Goal: Task Accomplishment & Management: Complete application form

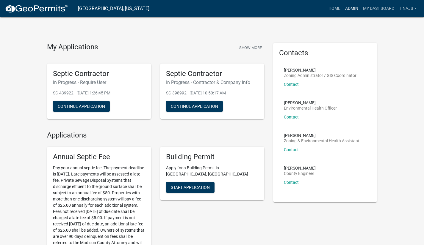
click at [351, 10] on link "Admin" at bounding box center [352, 8] width 18 height 11
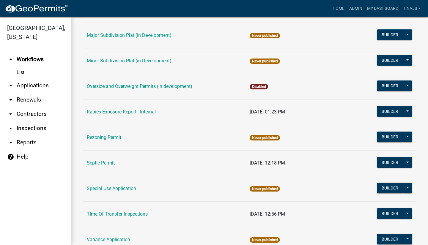
scroll to position [288, 0]
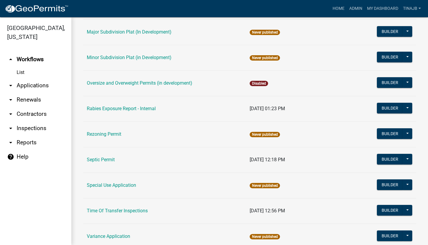
click at [102, 163] on td "Septic Permit" at bounding box center [164, 160] width 163 height 26
click at [104, 161] on link "Septic Permit" at bounding box center [101, 160] width 28 height 6
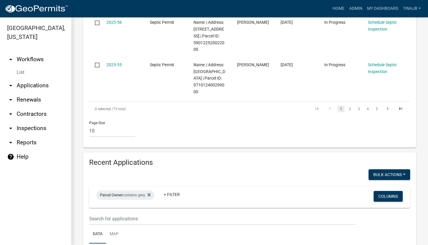
scroll to position [547, 0]
click at [153, 197] on div "Parcel Owner contains grey Remove this filter" at bounding box center [125, 196] width 58 height 10
click at [113, 216] on input "grey" at bounding box center [127, 217] width 54 height 12
type input "g"
type input "reed"
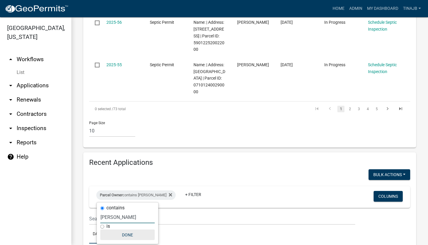
click at [126, 236] on button "Done" at bounding box center [128, 235] width 54 height 11
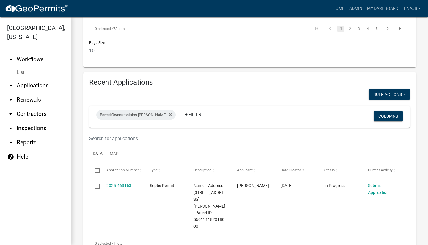
scroll to position [630, 0]
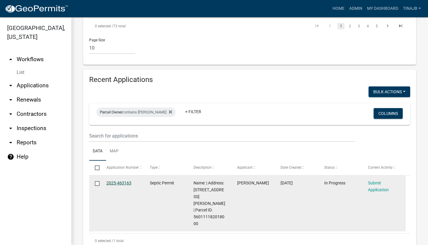
click at [121, 183] on link "2025-463163" at bounding box center [118, 183] width 25 height 5
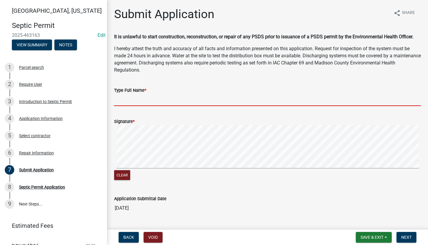
click at [172, 101] on input "Type Full Name *" at bounding box center [267, 100] width 307 height 12
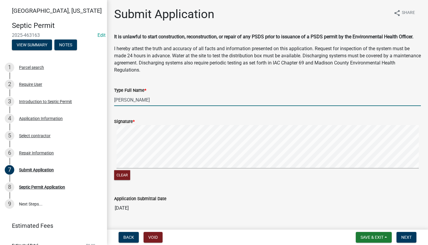
type input "Allen Akersuo"
click at [407, 237] on span "Next" at bounding box center [406, 237] width 10 height 5
